Goal: Find contact information: Find contact information

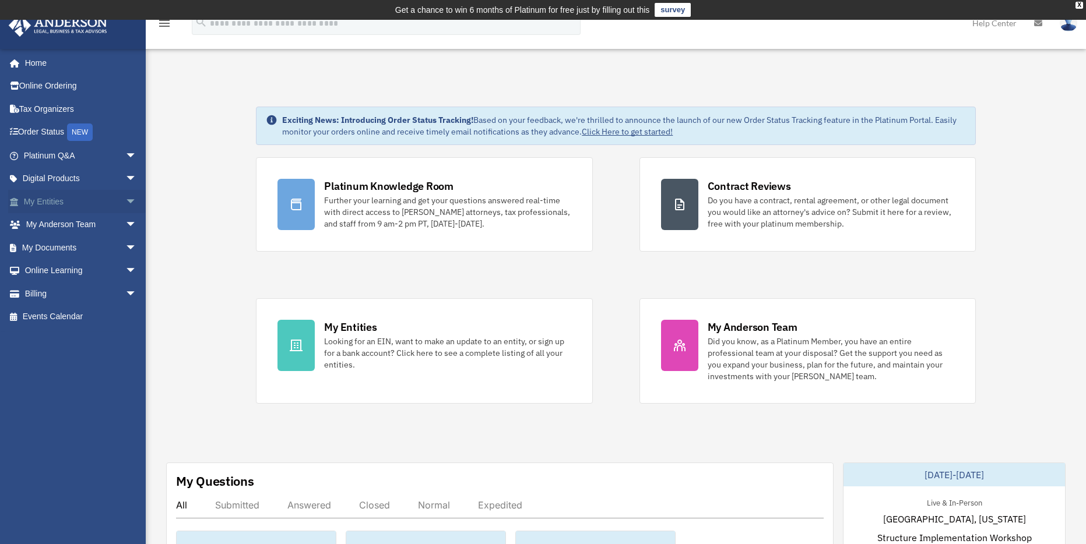
click at [125, 201] on span "arrow_drop_down" at bounding box center [136, 202] width 23 height 24
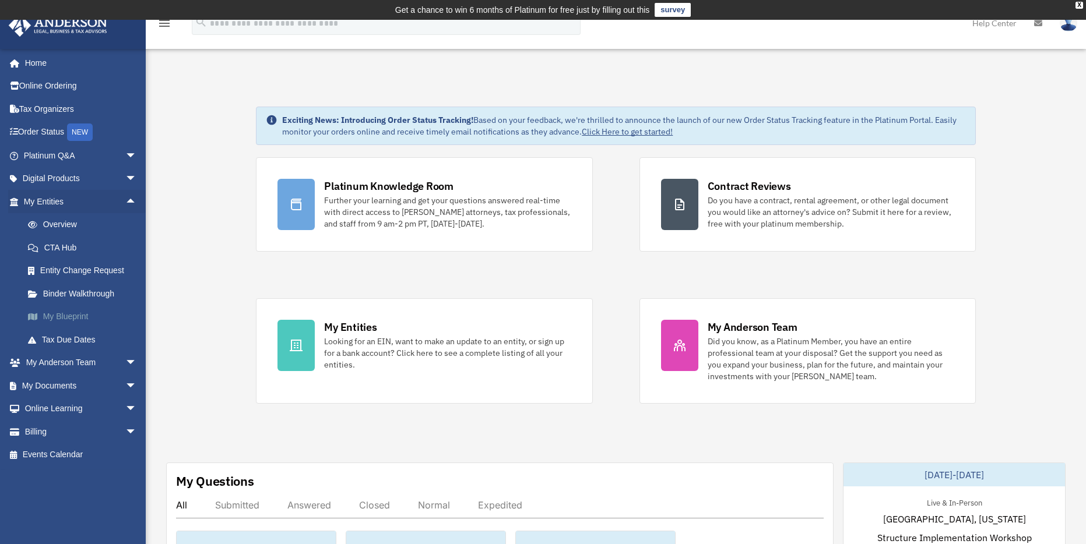
click at [79, 320] on link "My Blueprint" at bounding box center [85, 316] width 138 height 23
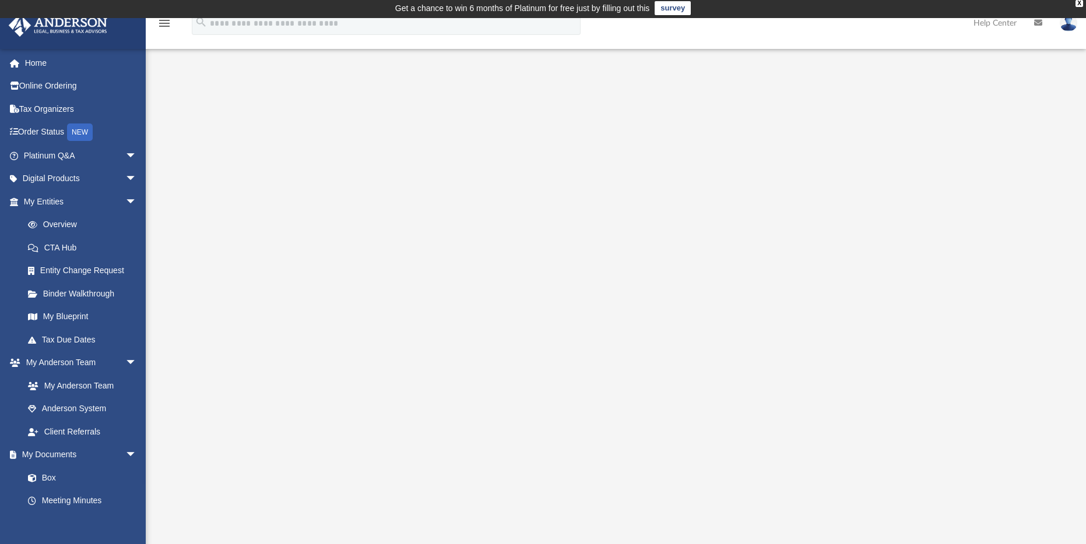
scroll to position [2, 0]
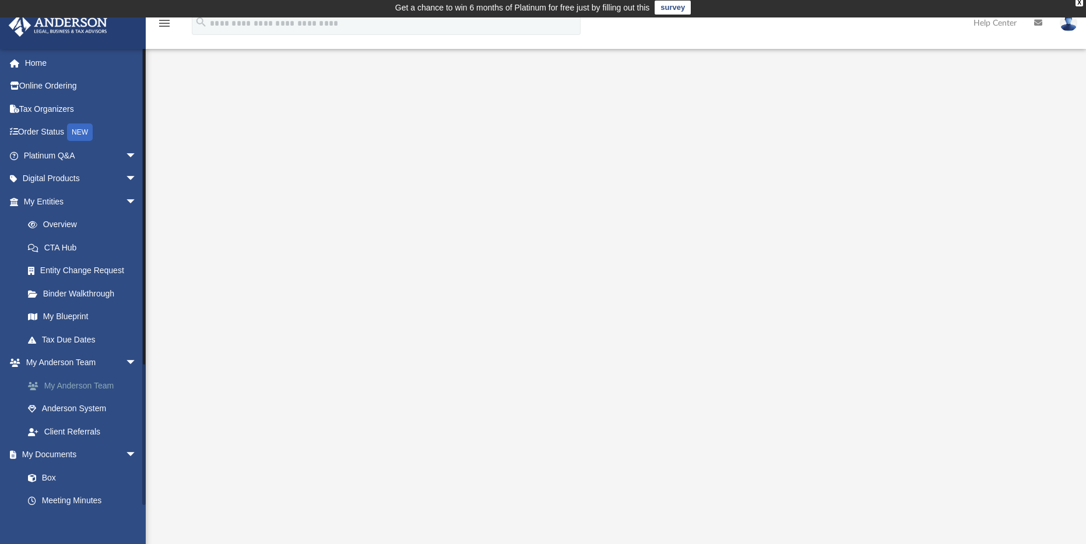
click at [90, 385] on link "My Anderson Team" at bounding box center [85, 385] width 138 height 23
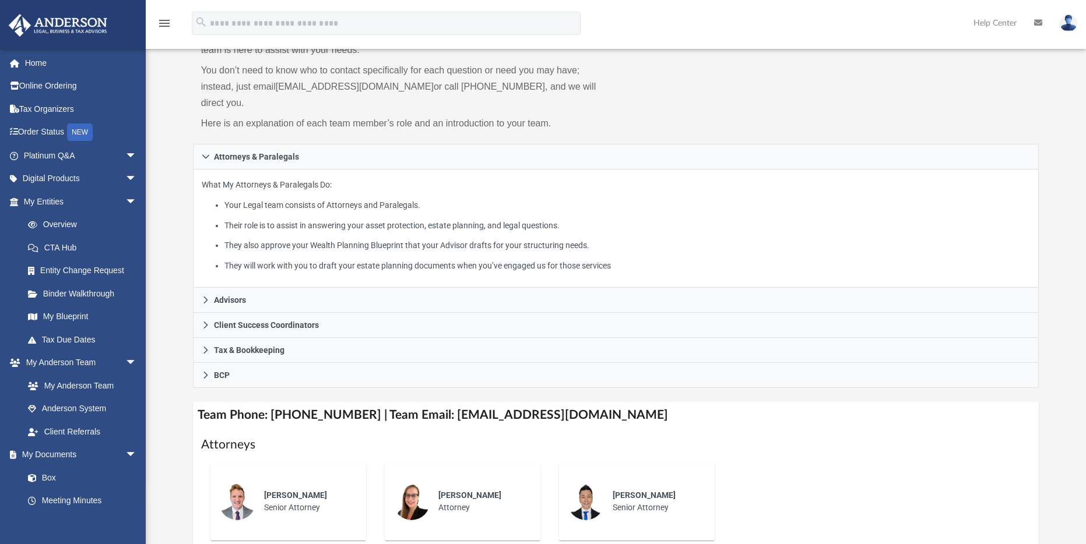
scroll to position [147, 0]
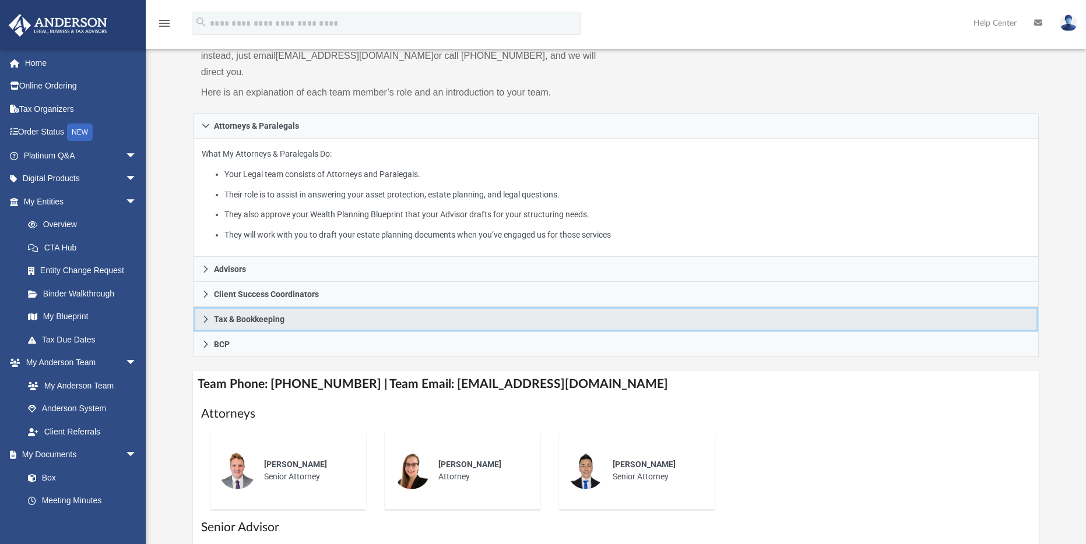
click at [243, 315] on span "Tax & Bookkeeping" at bounding box center [249, 319] width 71 height 8
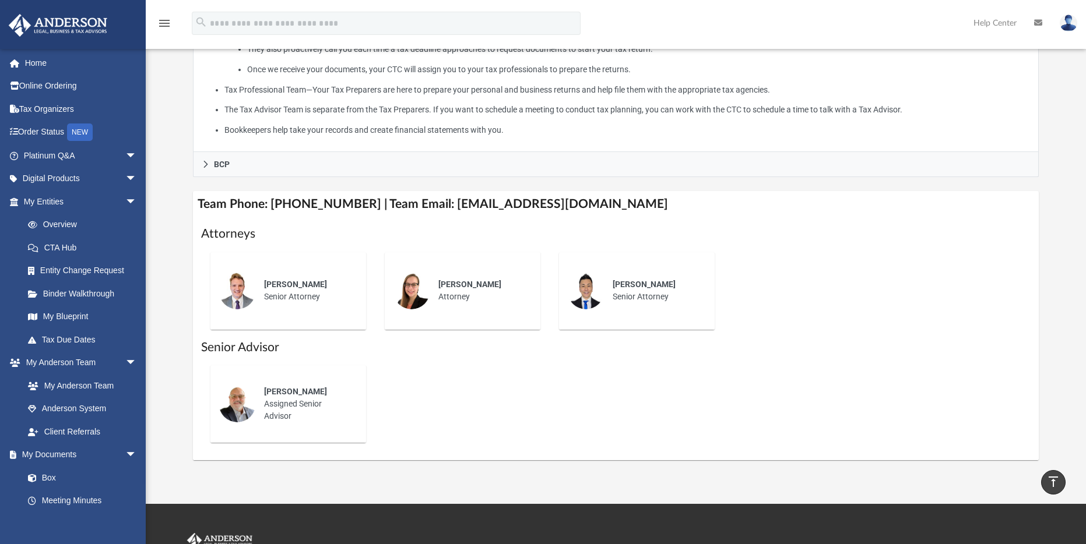
scroll to position [407, 0]
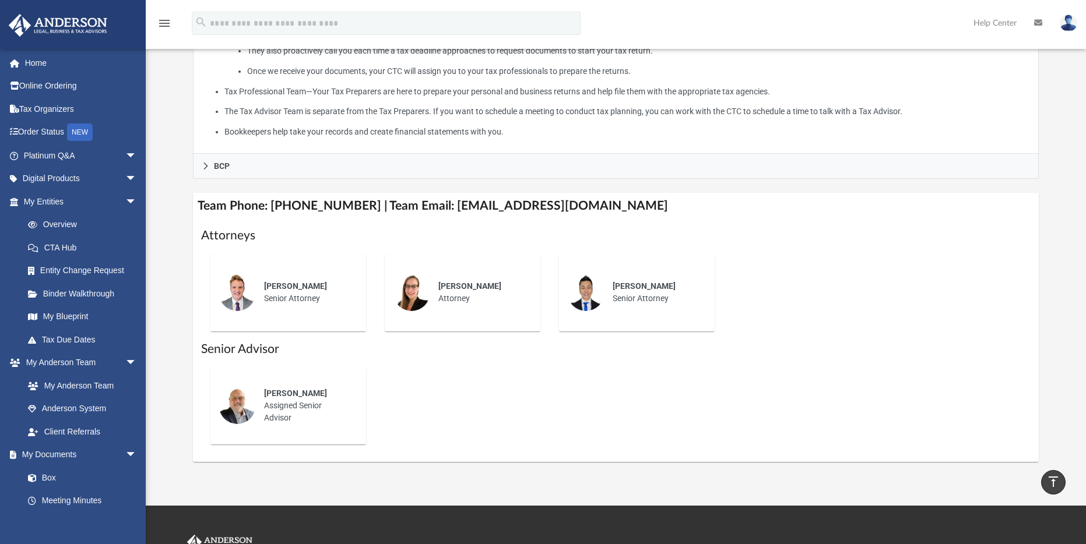
click at [484, 193] on h4 "Team Phone: [PHONE_NUMBER] | Team Email: [EMAIL_ADDRESS][DOMAIN_NAME]" at bounding box center [616, 206] width 846 height 26
click at [460, 194] on h4 "Team Phone: [PHONE_NUMBER] | Team Email: [EMAIL_ADDRESS][DOMAIN_NAME]" at bounding box center [616, 206] width 846 height 26
click at [432, 193] on h4 "Team Phone: [PHONE_NUMBER] | Team Email: [EMAIL_ADDRESS][DOMAIN_NAME]" at bounding box center [616, 206] width 846 height 26
click at [455, 193] on h4 "Team Phone: [PHONE_NUMBER] | Team Email: [EMAIL_ADDRESS][DOMAIN_NAME]" at bounding box center [616, 206] width 846 height 26
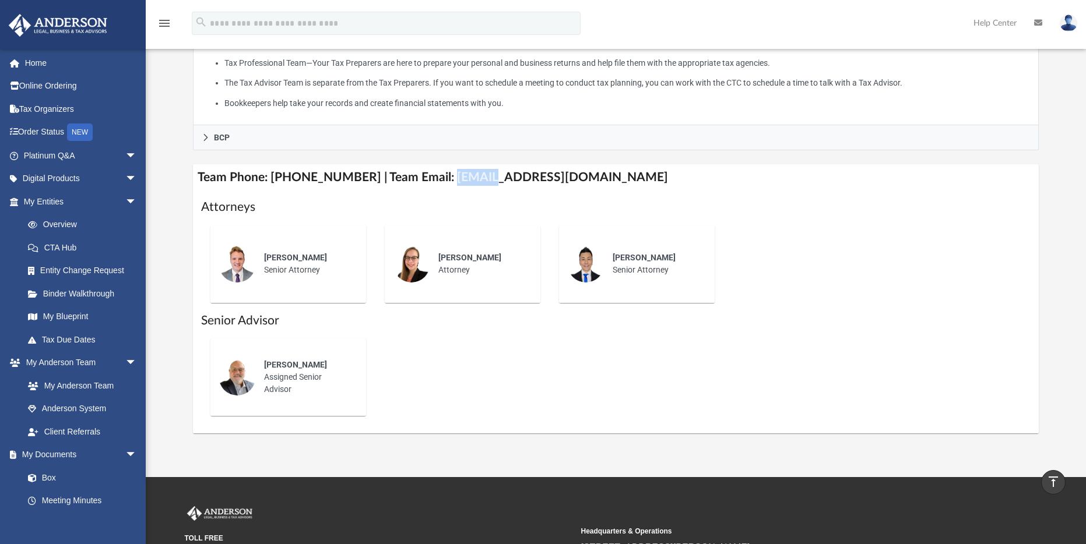
scroll to position [435, 0]
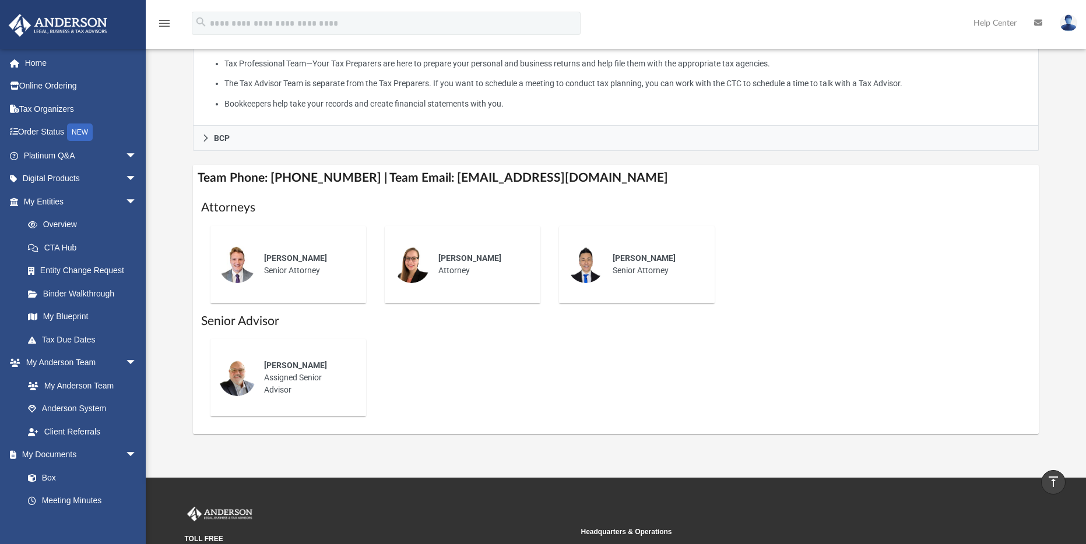
click at [494, 171] on h4 "Team Phone: [PHONE_NUMBER] | Team Email: [EMAIL_ADDRESS][DOMAIN_NAME]" at bounding box center [616, 178] width 846 height 26
click at [504, 165] on h4 "Team Phone: [PHONE_NUMBER] | Team Email: [EMAIL_ADDRESS][DOMAIN_NAME]" at bounding box center [616, 178] width 846 height 26
click at [980, 199] on h1 "Attorneys" at bounding box center [616, 207] width 830 height 17
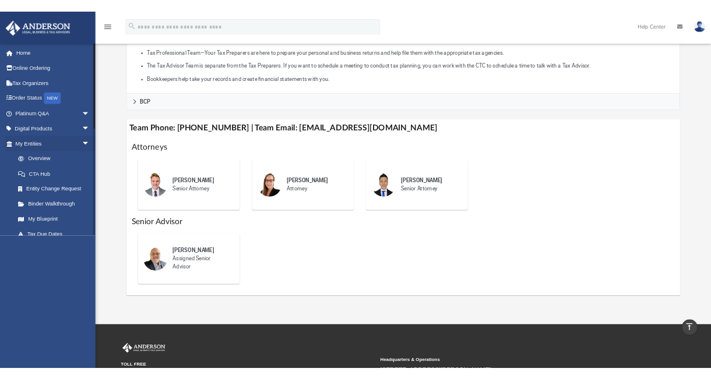
scroll to position [548, 0]
